Goal: Find specific page/section

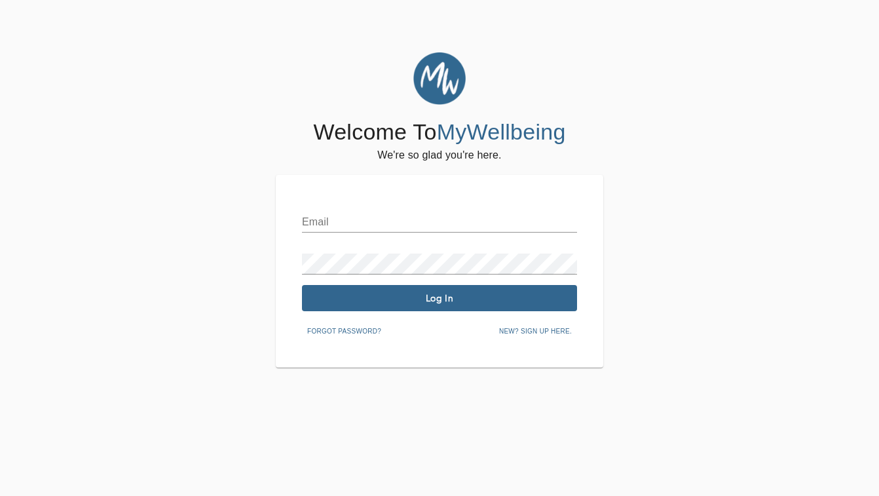
type input "[PERSON_NAME][EMAIL_ADDRESS][DOMAIN_NAME]"
click at [378, 289] on button "Log In" at bounding box center [439, 298] width 275 height 26
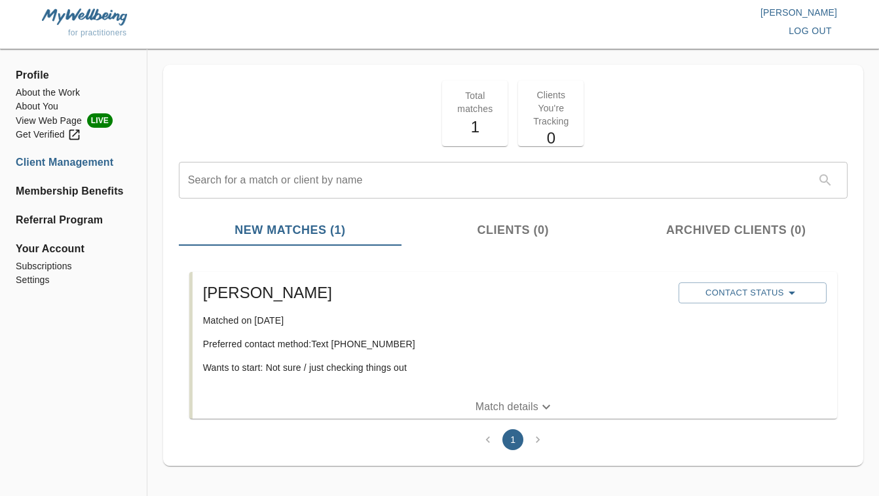
scroll to position [7, 0]
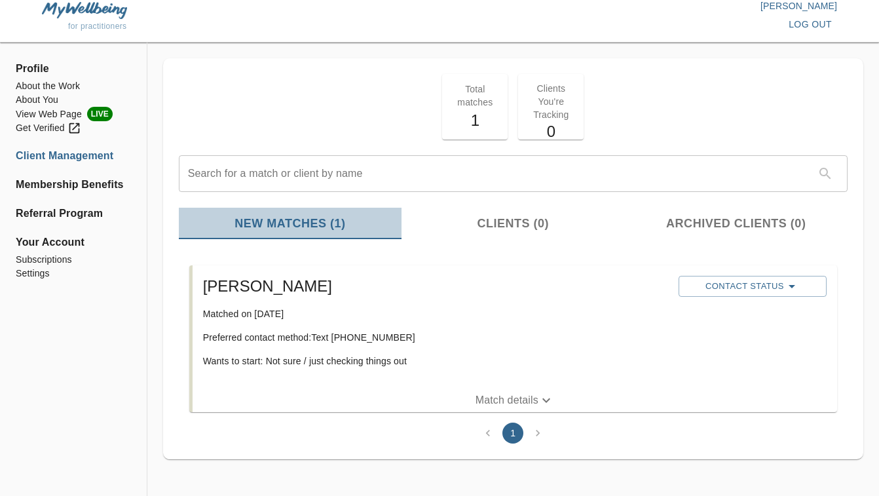
click at [324, 229] on span "New Matches (1)" at bounding box center [290, 224] width 207 height 18
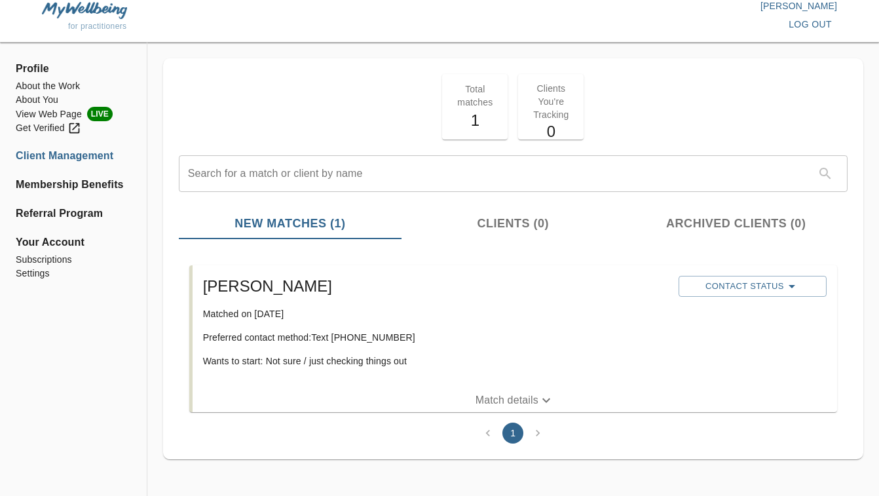
click at [43, 71] on span "Profile" at bounding box center [73, 69] width 115 height 16
click at [56, 86] on li "About the Work" at bounding box center [73, 86] width 115 height 14
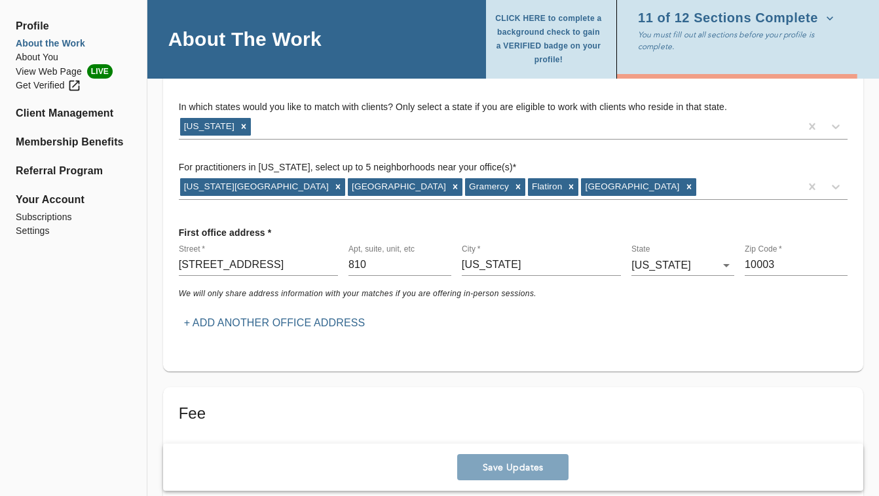
scroll to position [164, 0]
